Goal: Transaction & Acquisition: Download file/media

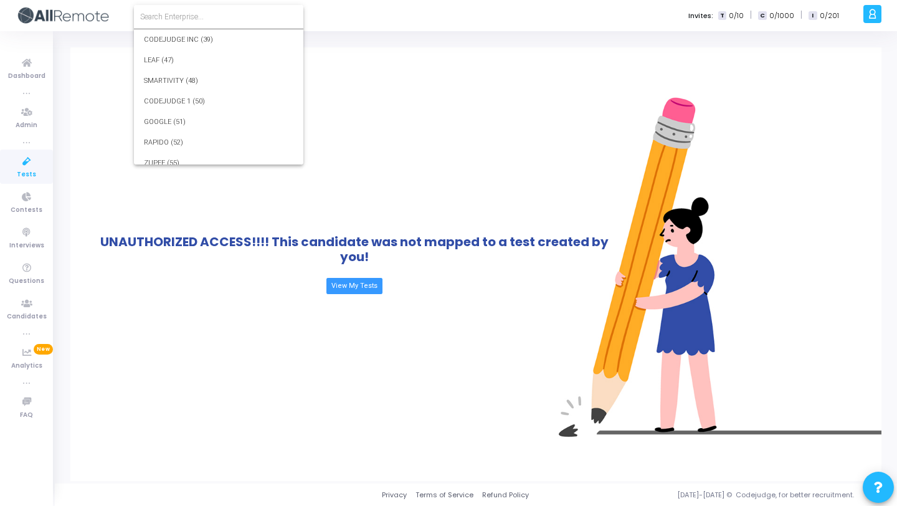
click at [206, 15] on input at bounding box center [218, 16] width 157 height 11
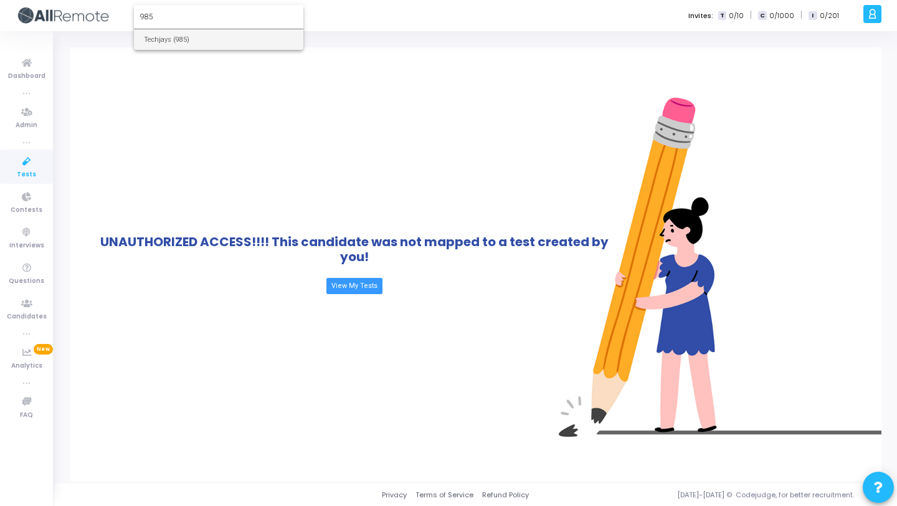
type input "985"
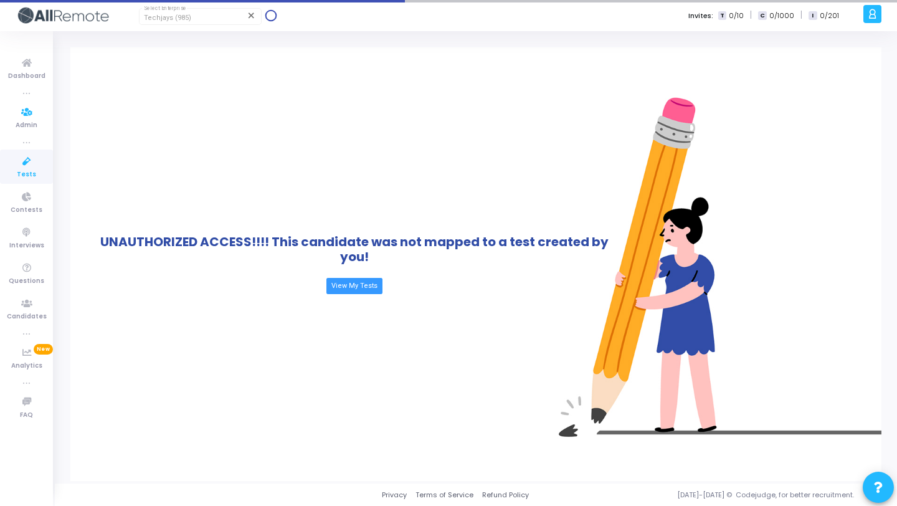
click at [14, 161] on icon at bounding box center [27, 162] width 26 height 16
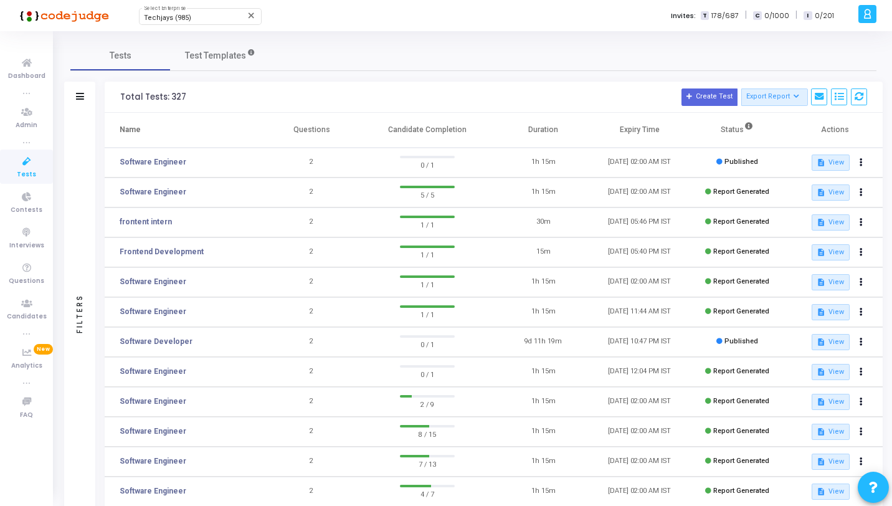
click at [173, 93] on div "Total Tests: 327" at bounding box center [153, 97] width 66 height 10
copy div "327"
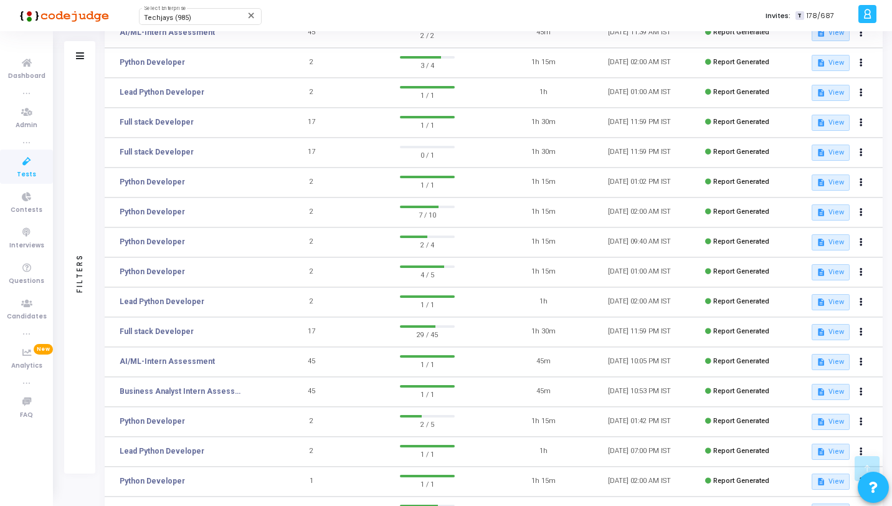
scroll to position [2613, 0]
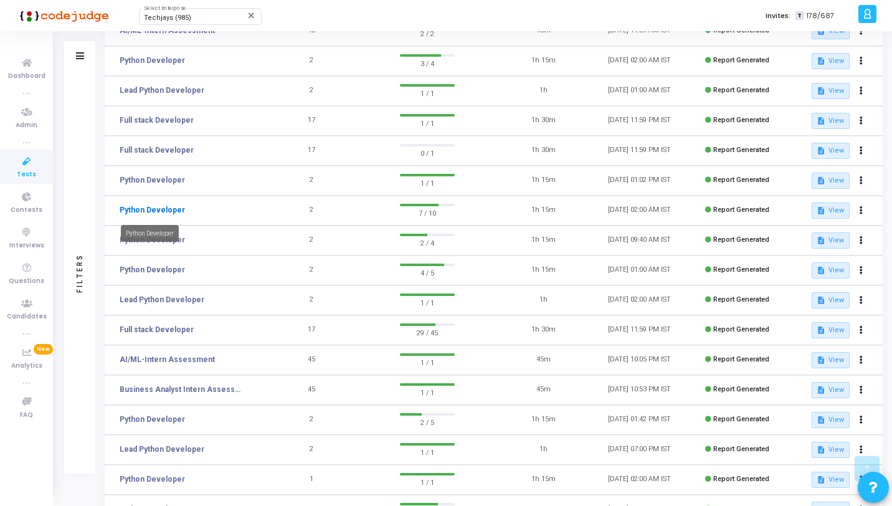
click at [175, 209] on link "Python Developer" at bounding box center [152, 209] width 65 height 11
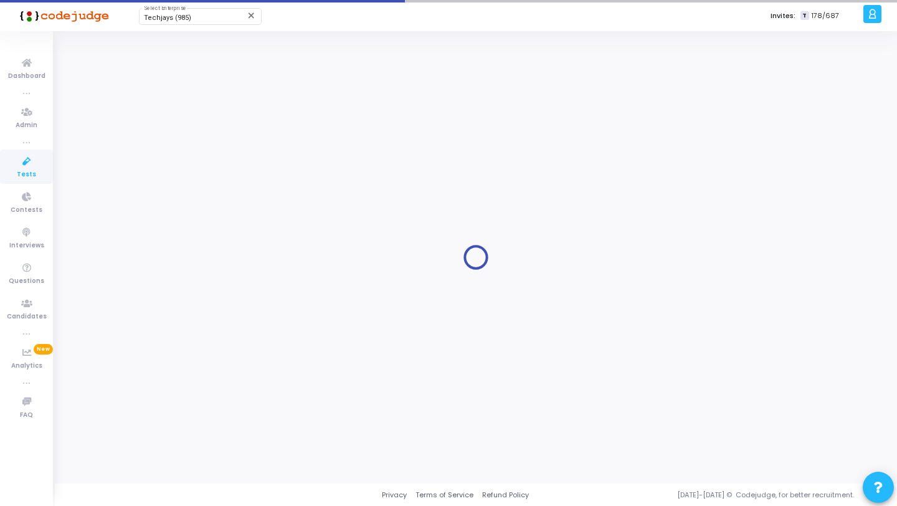
click at [183, 212] on div at bounding box center [475, 257] width 811 height 434
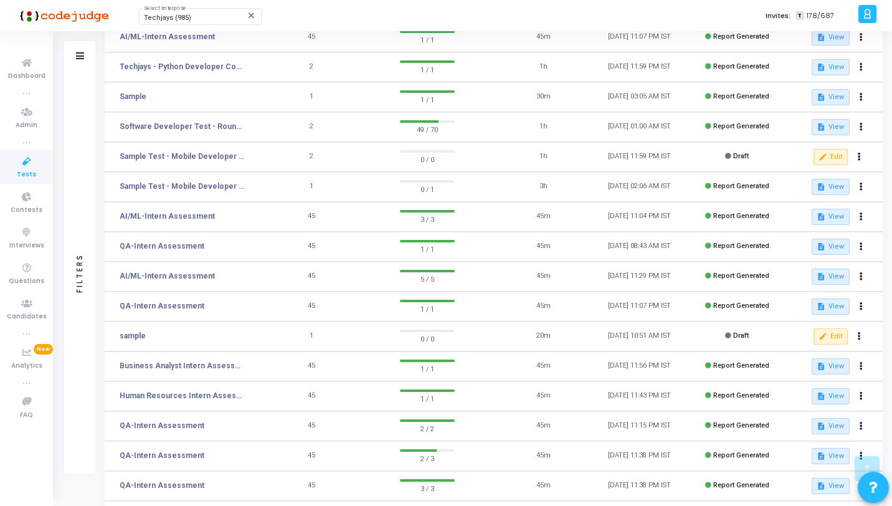
scroll to position [3816, 0]
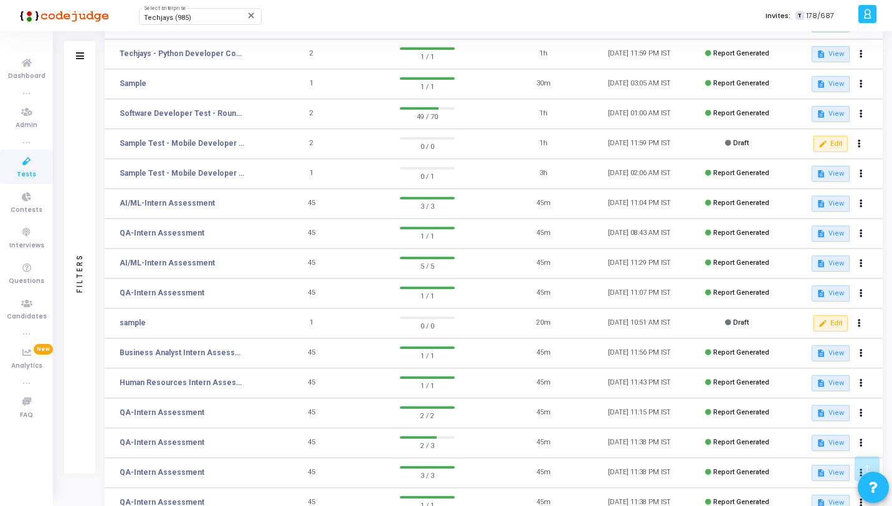
click at [82, 211] on div "Filters" at bounding box center [79, 272] width 11 height 137
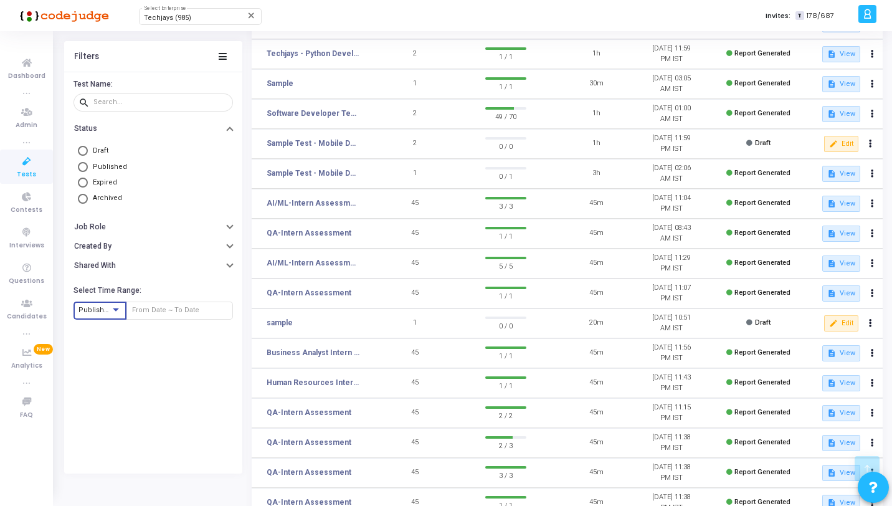
click at [110, 308] on div at bounding box center [115, 310] width 11 height 10
click at [125, 336] on div at bounding box center [446, 253] width 892 height 506
click at [93, 179] on span "Expired" at bounding box center [102, 182] width 29 height 11
click at [88, 179] on input "Expired" at bounding box center [83, 183] width 10 height 10
radio input "true"
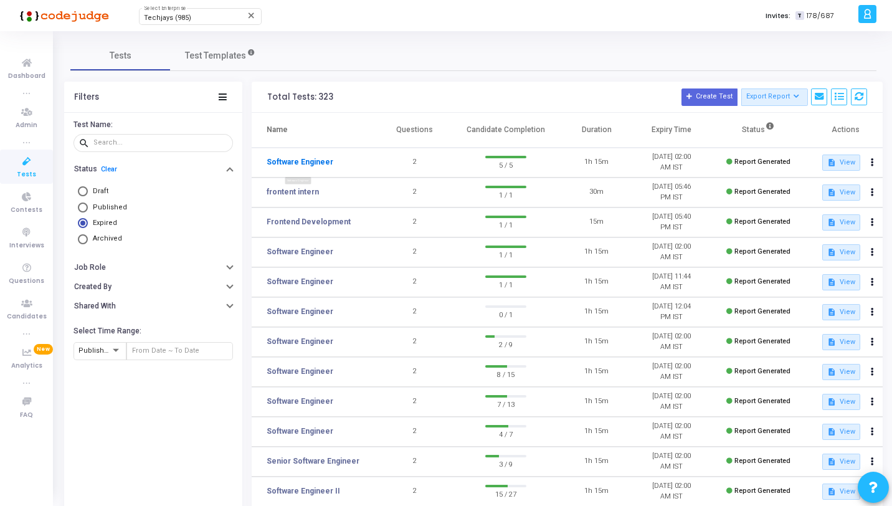
click at [304, 159] on link "Software Engineer" at bounding box center [300, 161] width 67 height 11
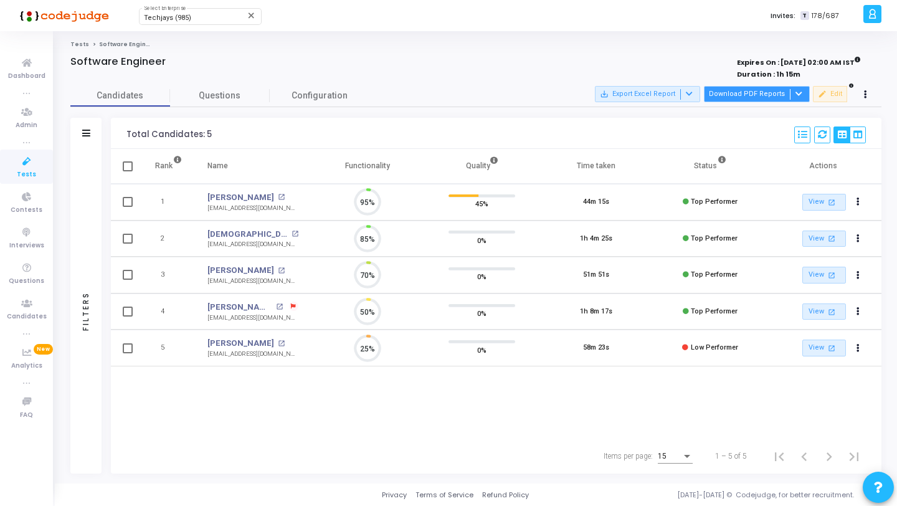
click at [784, 101] on button "Download PDF Reports" at bounding box center [757, 94] width 106 height 16
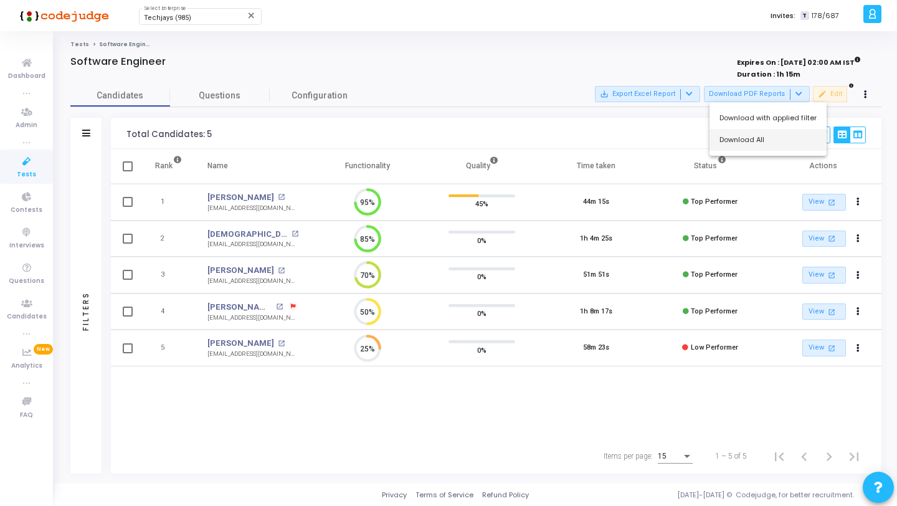
scroll to position [26, 32]
click at [763, 144] on button "Download All" at bounding box center [768, 140] width 117 height 22
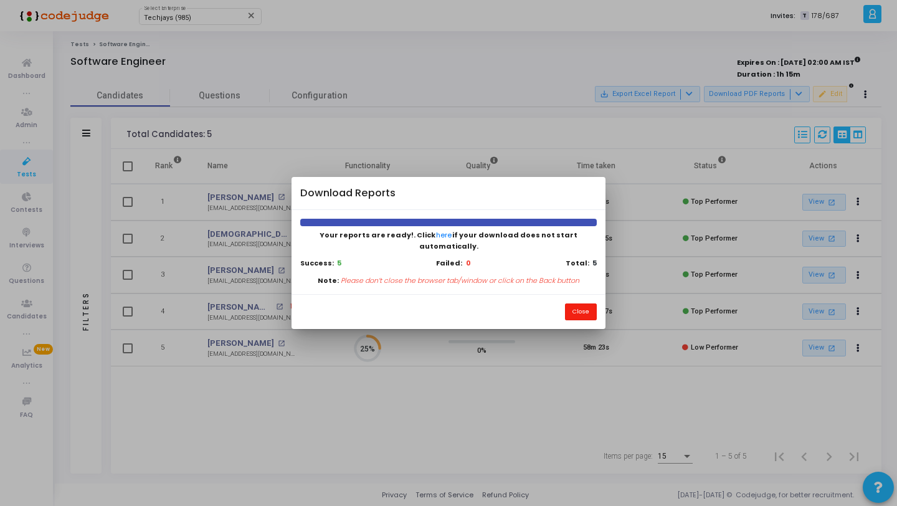
click at [581, 304] on button "Close" at bounding box center [581, 311] width 32 height 17
